Goal: Task Accomplishment & Management: Use online tool/utility

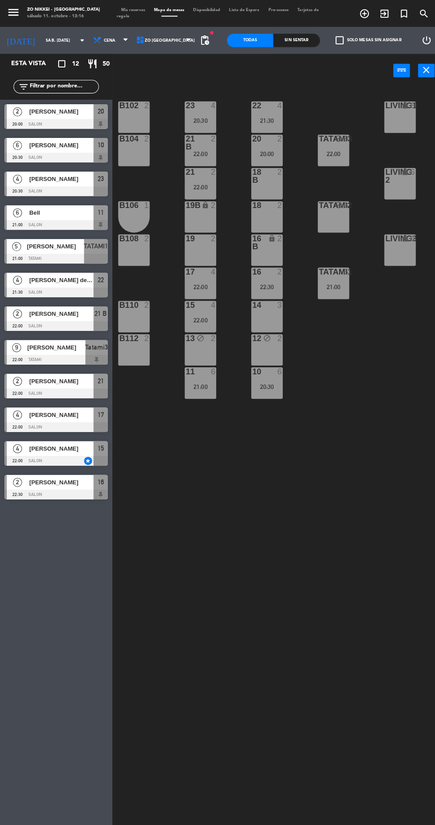
click at [267, 286] on div "22:30" at bounding box center [263, 283] width 31 height 6
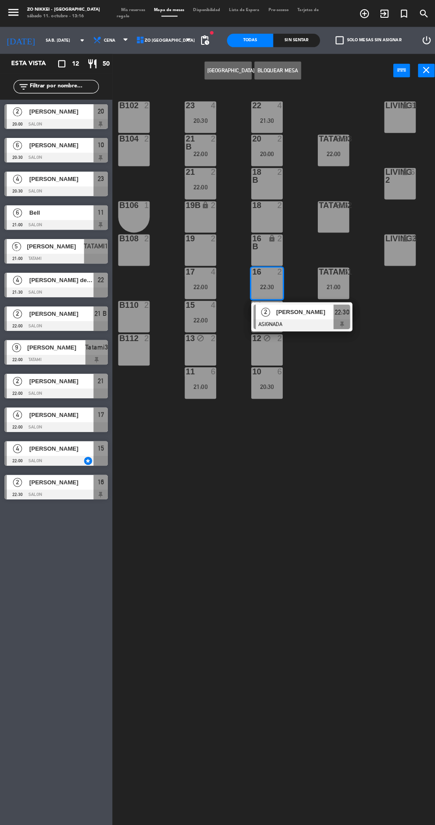
click at [262, 152] on div "20:00" at bounding box center [263, 152] width 31 height 6
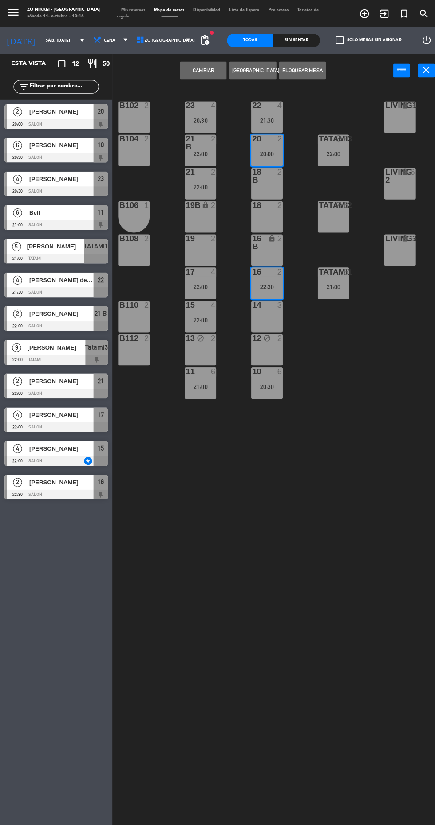
click at [211, 74] on button "Cambiar" at bounding box center [200, 70] width 46 height 18
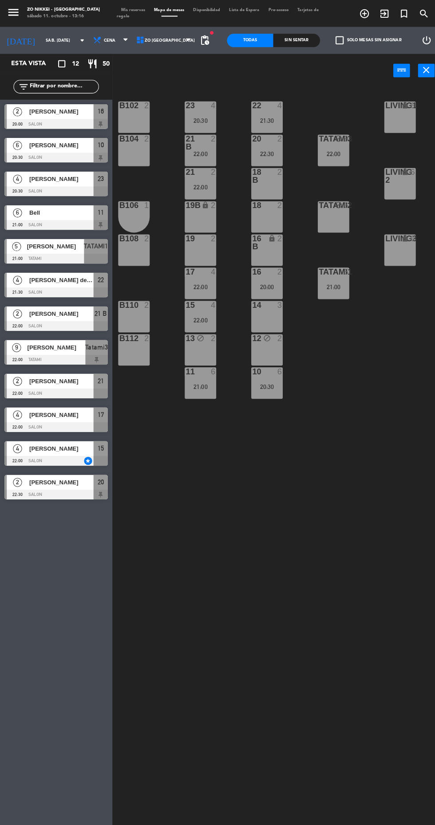
click at [266, 280] on div "20:00" at bounding box center [263, 283] width 31 height 6
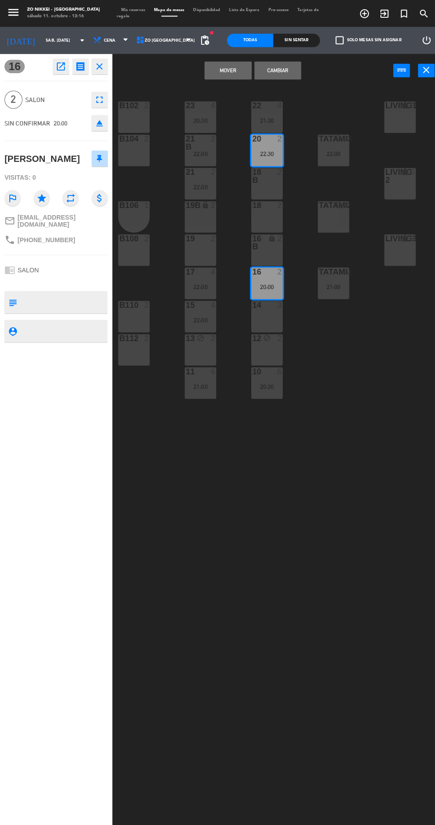
click at [226, 69] on button "Mover" at bounding box center [225, 70] width 46 height 18
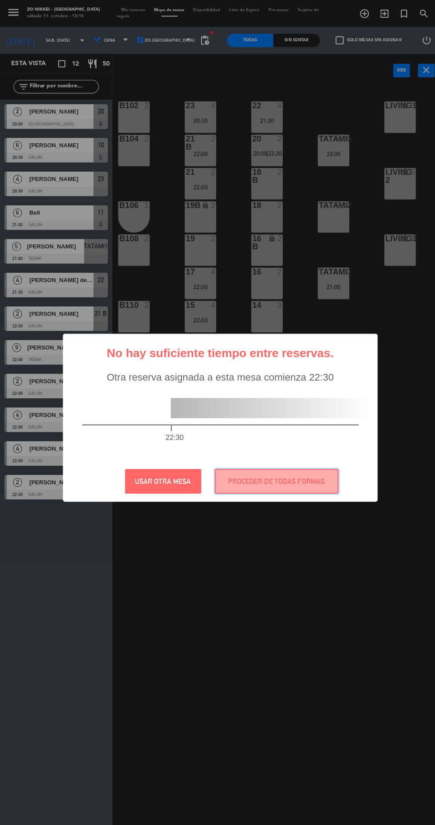
click at [306, 484] on button "PROCEDER DE TODAS FORMAS" at bounding box center [273, 475] width 122 height 24
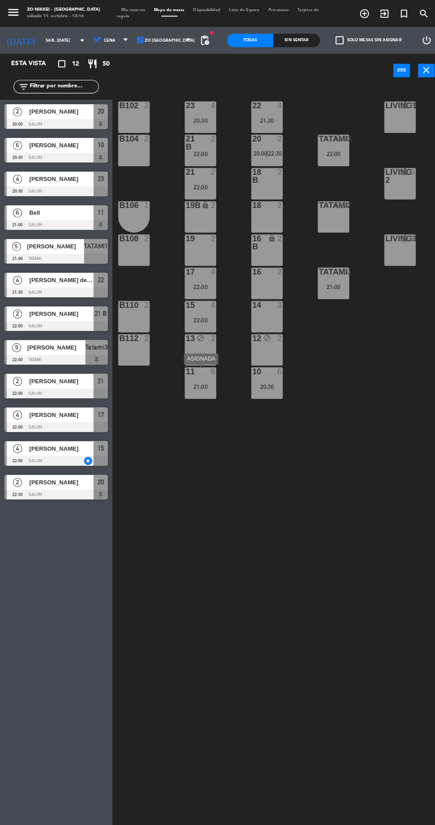
click at [206, 367] on div "6" at bounding box center [212, 367] width 15 height 8
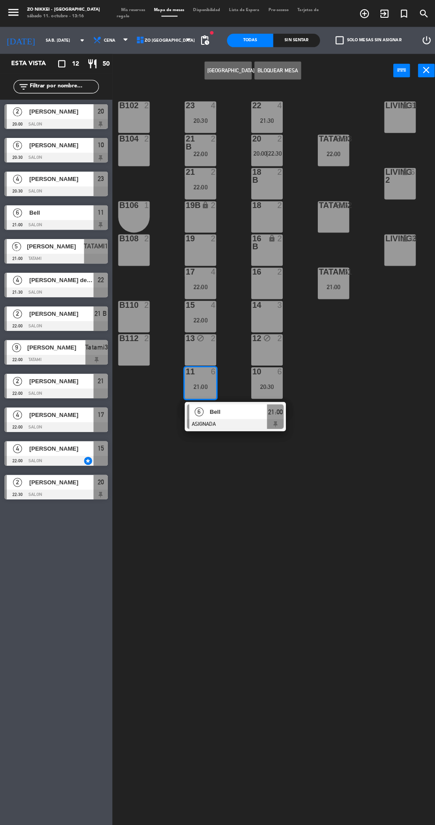
click at [266, 287] on div "16 2" at bounding box center [263, 279] width 31 height 31
click at [208, 74] on button "Mover" at bounding box center [200, 70] width 46 height 18
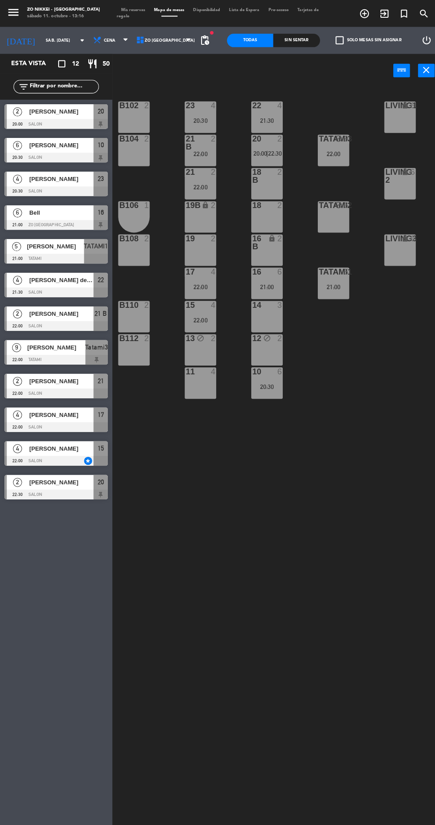
click at [264, 212] on div "18 2" at bounding box center [263, 214] width 31 height 31
click at [275, 183] on div "18 B 2" at bounding box center [263, 181] width 31 height 31
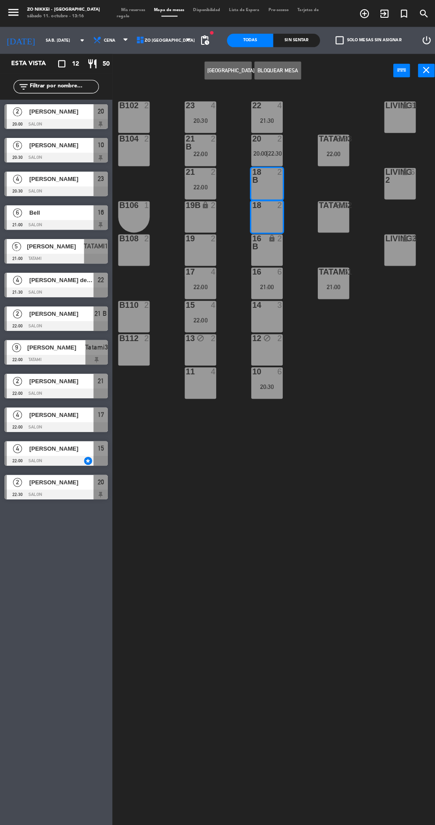
click at [289, 73] on button "Bloquear Mesa" at bounding box center [274, 70] width 46 height 18
click at [205, 384] on div "11 4" at bounding box center [197, 378] width 31 height 31
click at [333, 439] on div "22 4 21:30 23 4 20:30 B102 2 Living1 lock 6 LIVING4 lock 6 20 2 20:00 | 22:30 2…" at bounding box center [274, 454] width 319 height 739
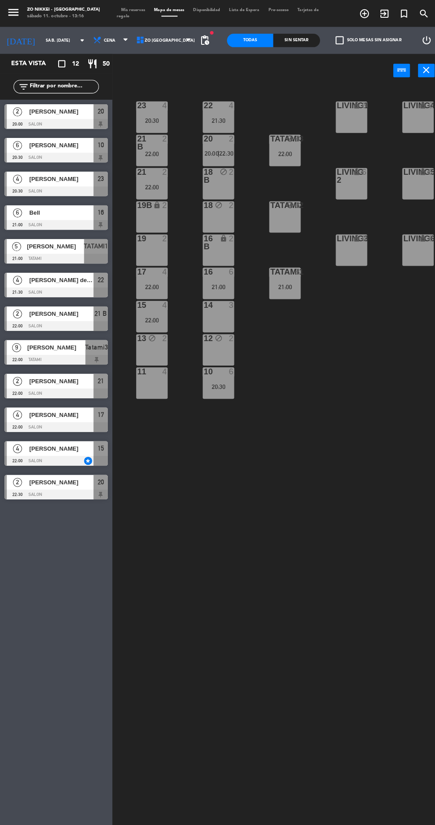
scroll to position [0, 1]
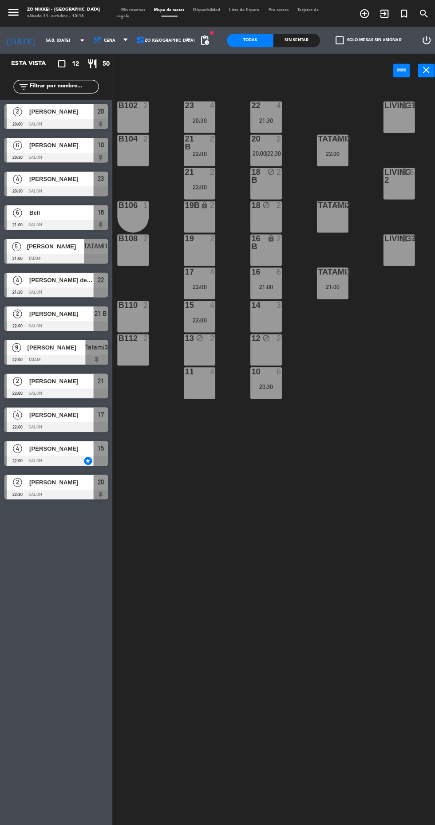
click at [328, 283] on div "21:00" at bounding box center [328, 283] width 31 height 6
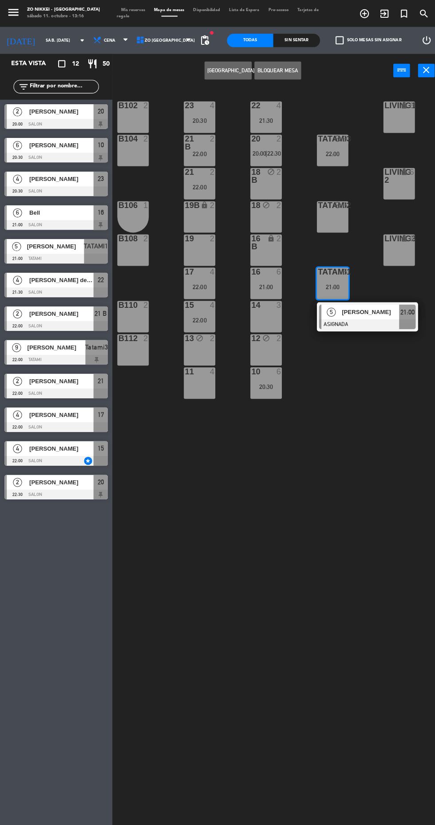
click at [197, 381] on div "11 4" at bounding box center [196, 378] width 31 height 31
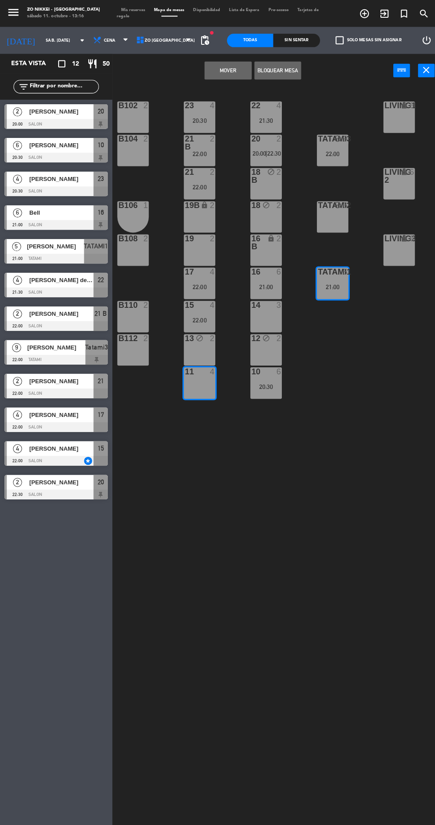
click at [226, 71] on button "Mover" at bounding box center [225, 70] width 46 height 18
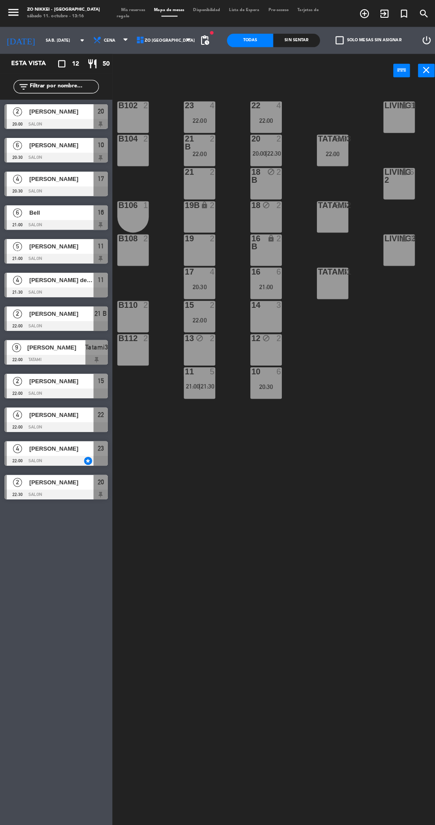
click at [319, 280] on div "TATAMI1 6" at bounding box center [328, 279] width 31 height 31
click at [262, 101] on div at bounding box center [263, 104] width 15 height 8
click at [283, 69] on button "Bloquear Mesa" at bounding box center [274, 70] width 46 height 18
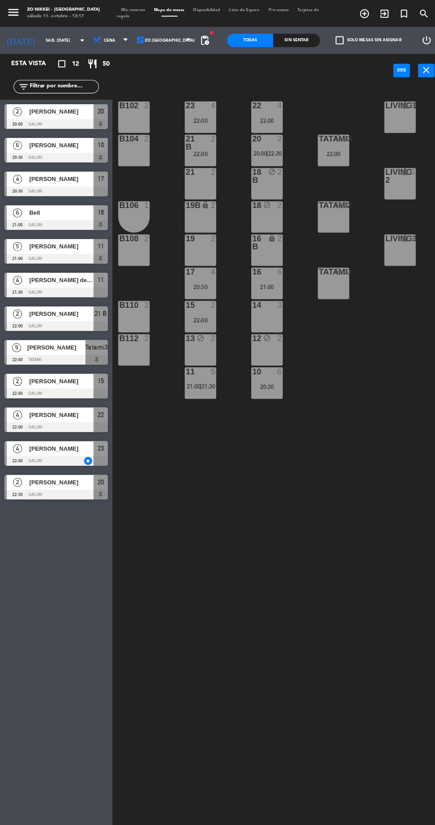
click at [201, 44] on span "pending_actions" at bounding box center [202, 40] width 11 height 11
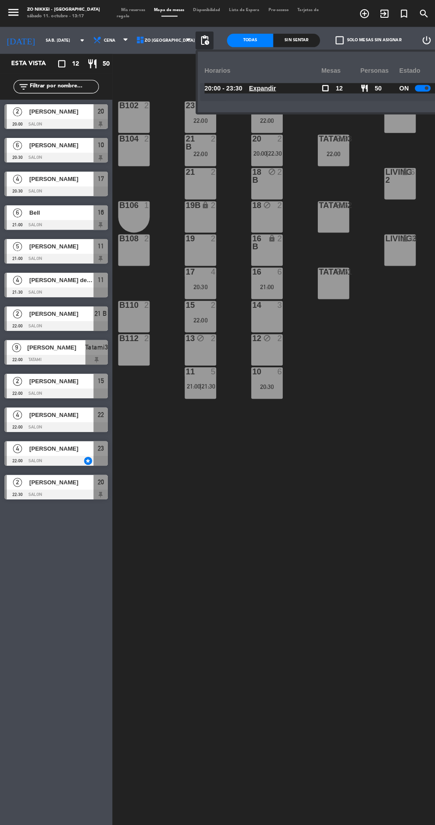
click at [259, 91] on u "Expandir" at bounding box center [259, 86] width 27 height 7
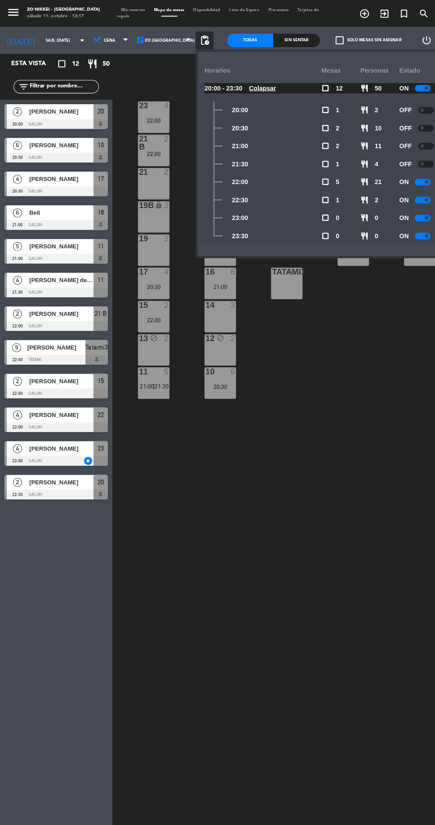
scroll to position [0, 48]
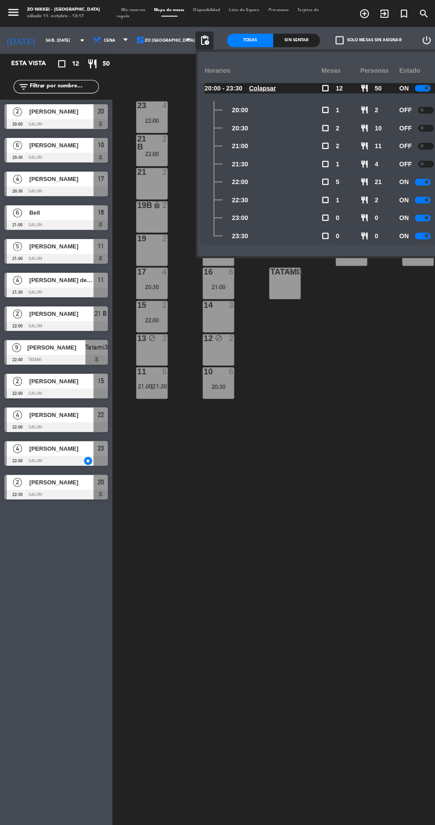
click at [419, 108] on div at bounding box center [421, 109] width 16 height 7
click at [342, 366] on div "22 4 22:00 23 4 22:00 B102 2 Living1 lock 6 LIVING4 lock 6 20 2 20:00 | 22:30 2…" at bounding box center [274, 454] width 319 height 739
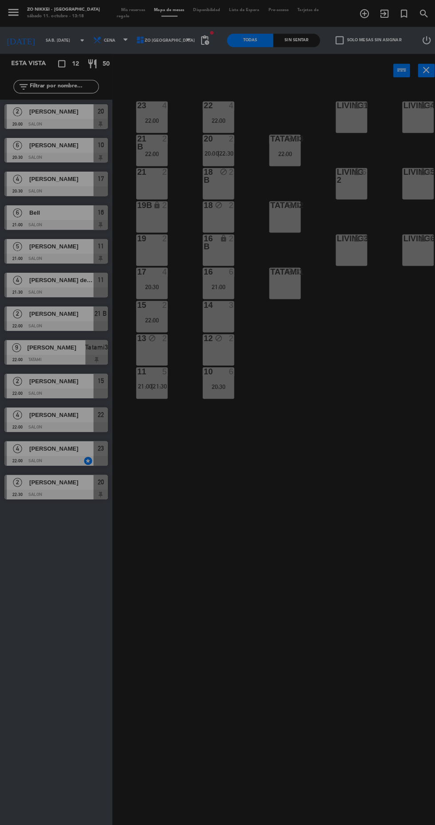
click at [295, 292] on div "? ! i Buscando Conexión a Internet × cached Se ha perdido la conexión a interne…" at bounding box center [217, 412] width 435 height 825
